Goal: Navigation & Orientation: Find specific page/section

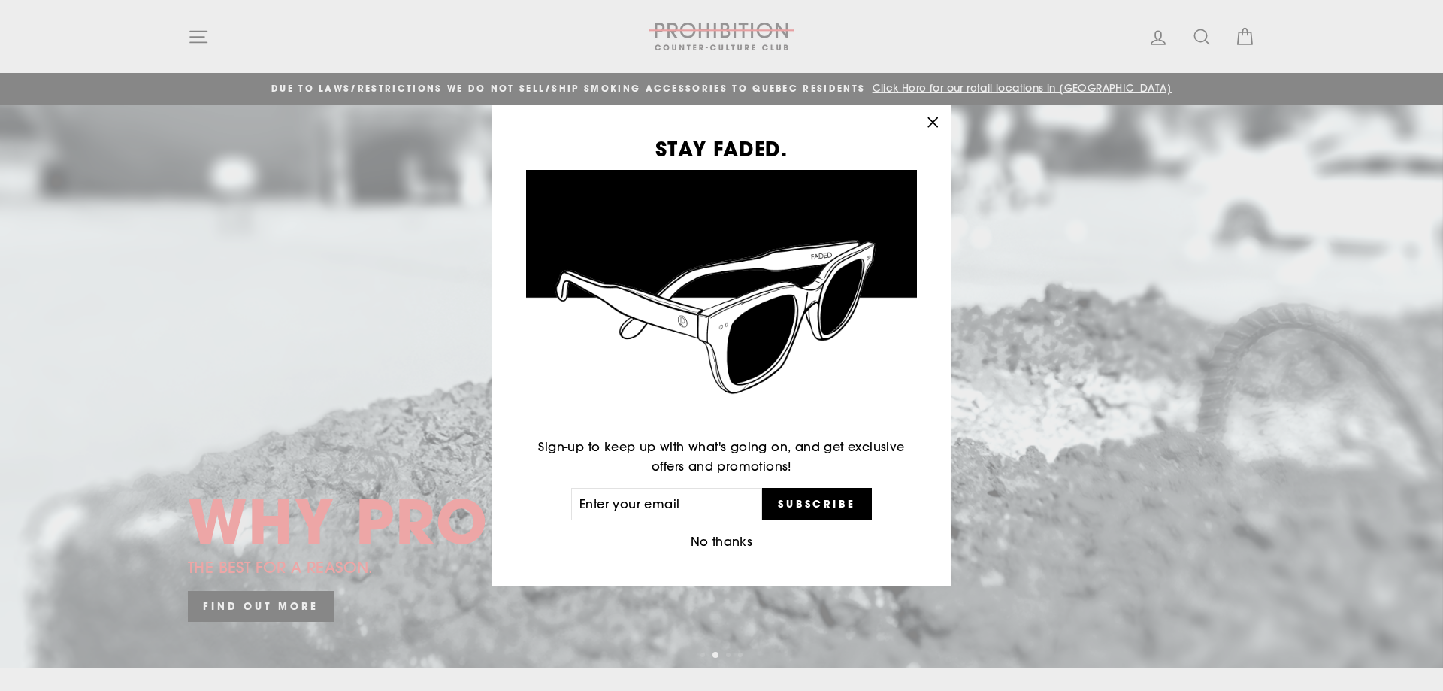
click at [928, 115] on icon "button" at bounding box center [932, 122] width 21 height 21
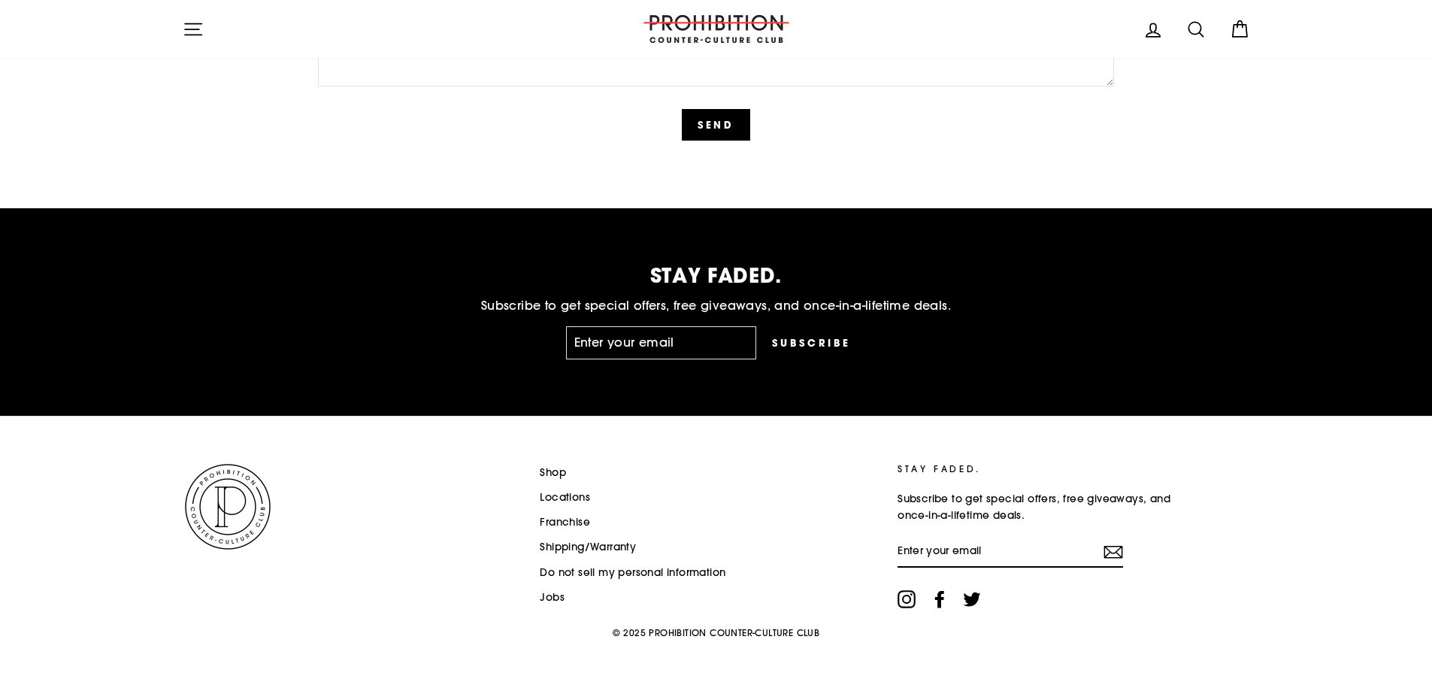
scroll to position [3549, 0]
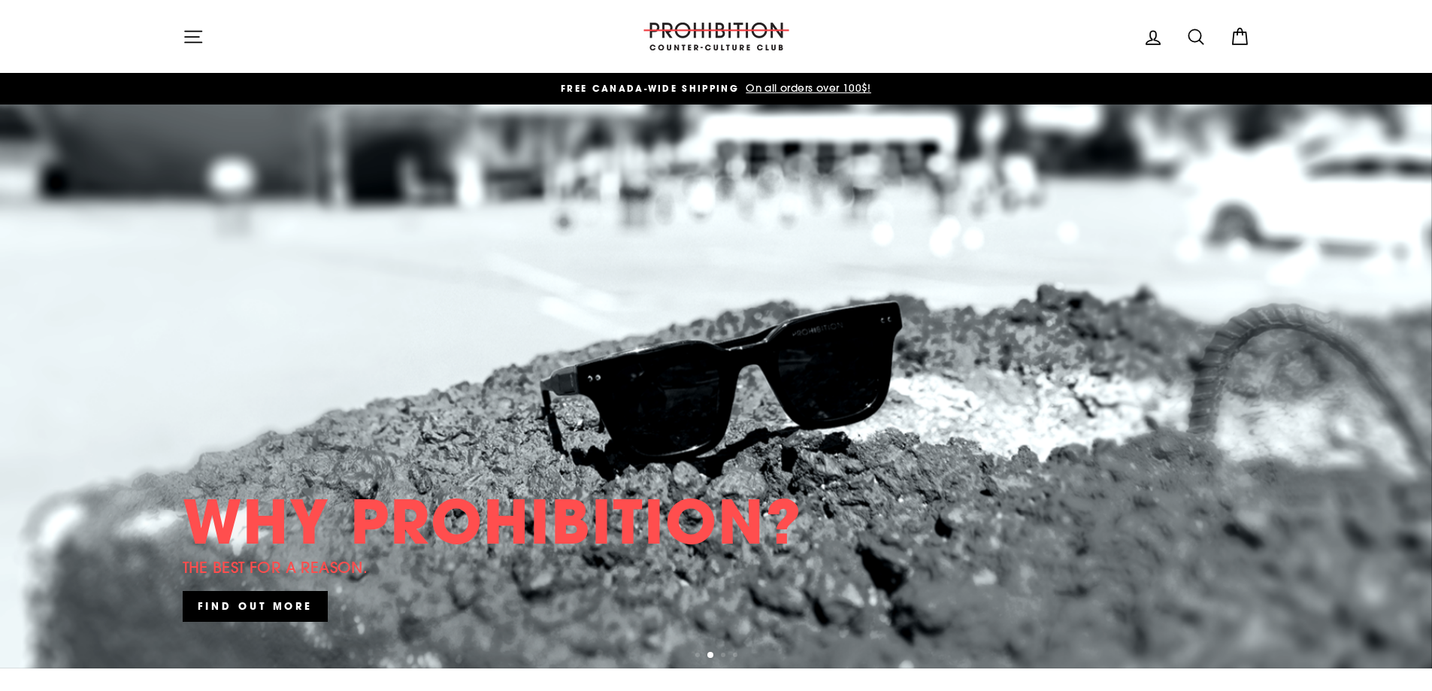
click at [195, 35] on icon "button" at bounding box center [193, 36] width 21 height 21
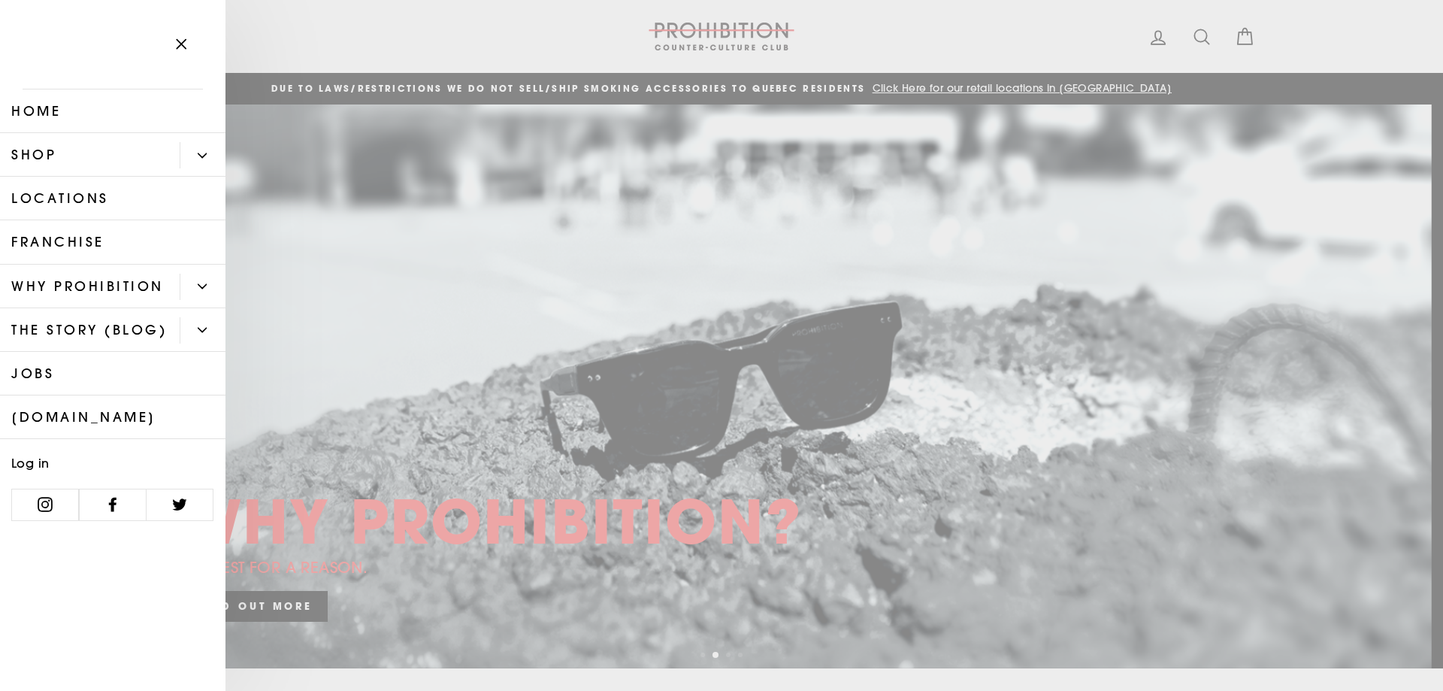
click at [200, 153] on icon "Primary" at bounding box center [202, 155] width 9 height 9
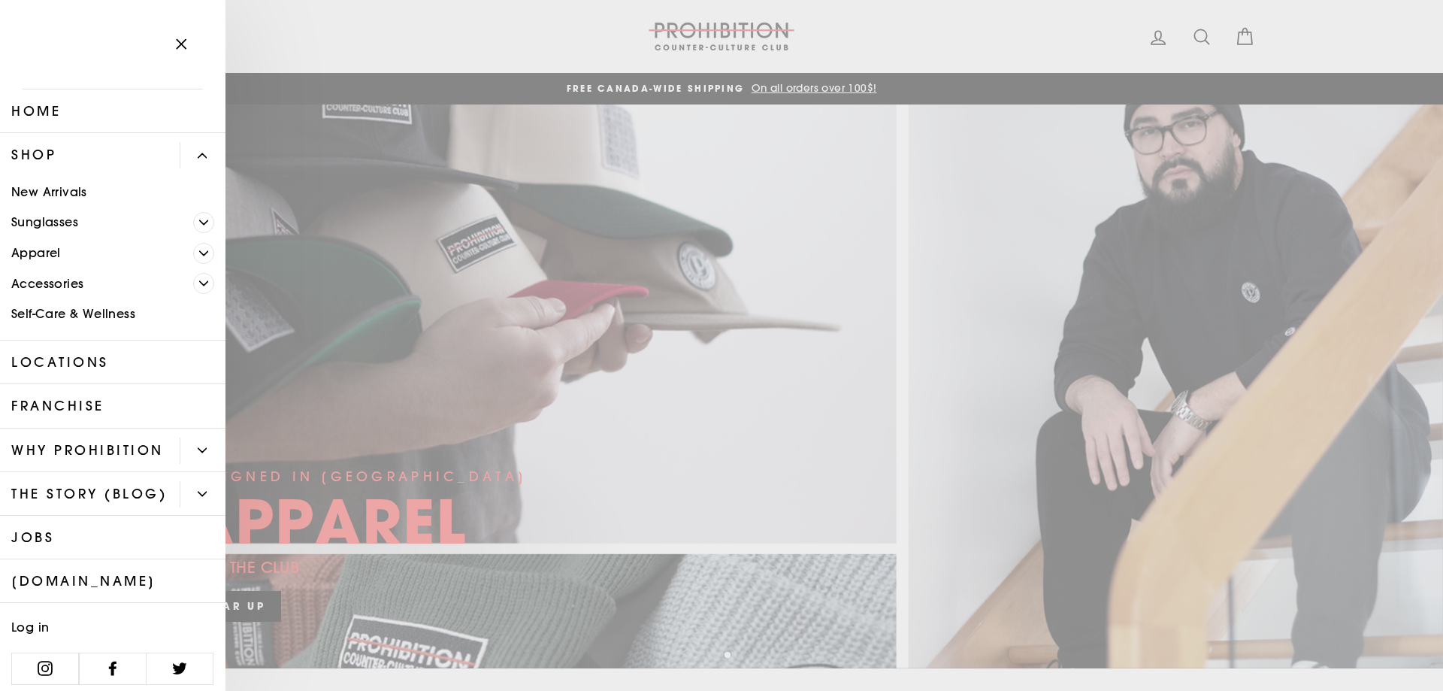
click at [199, 284] on icon "Primary" at bounding box center [203, 283] width 9 height 9
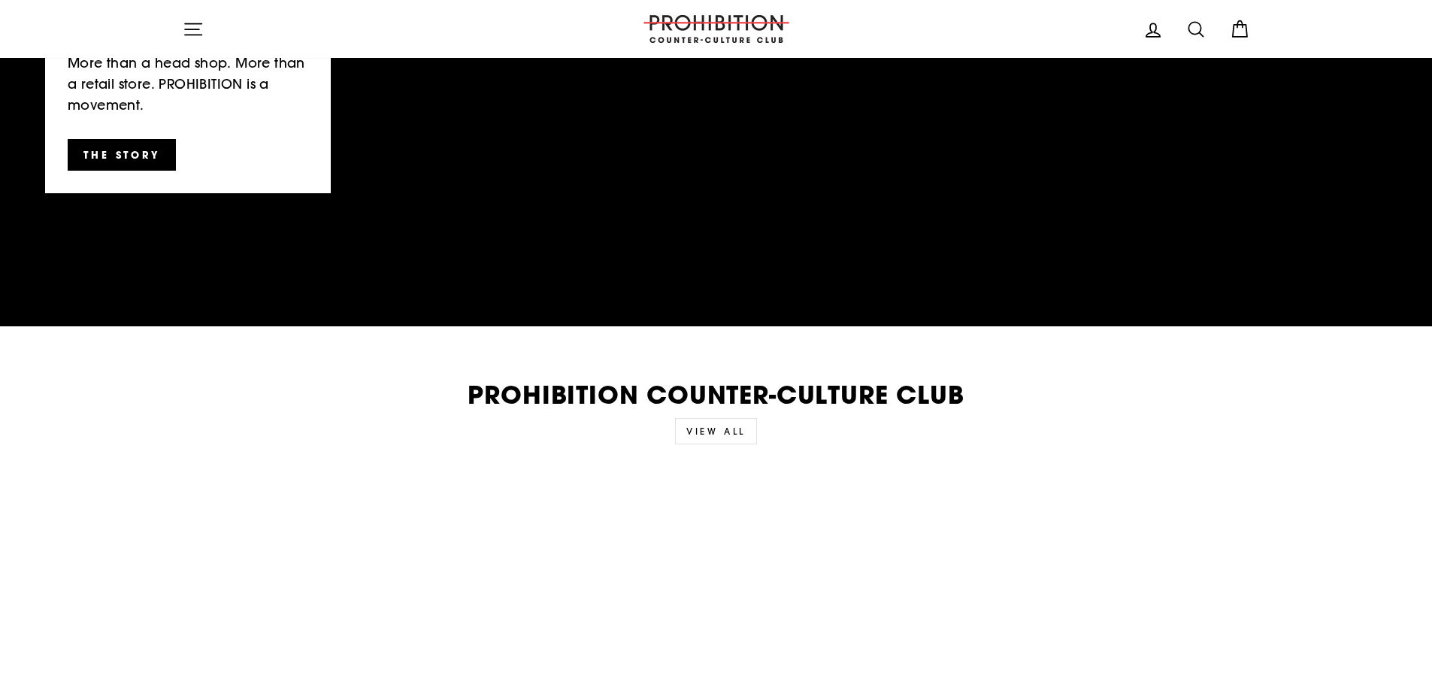
scroll to position [2405, 0]
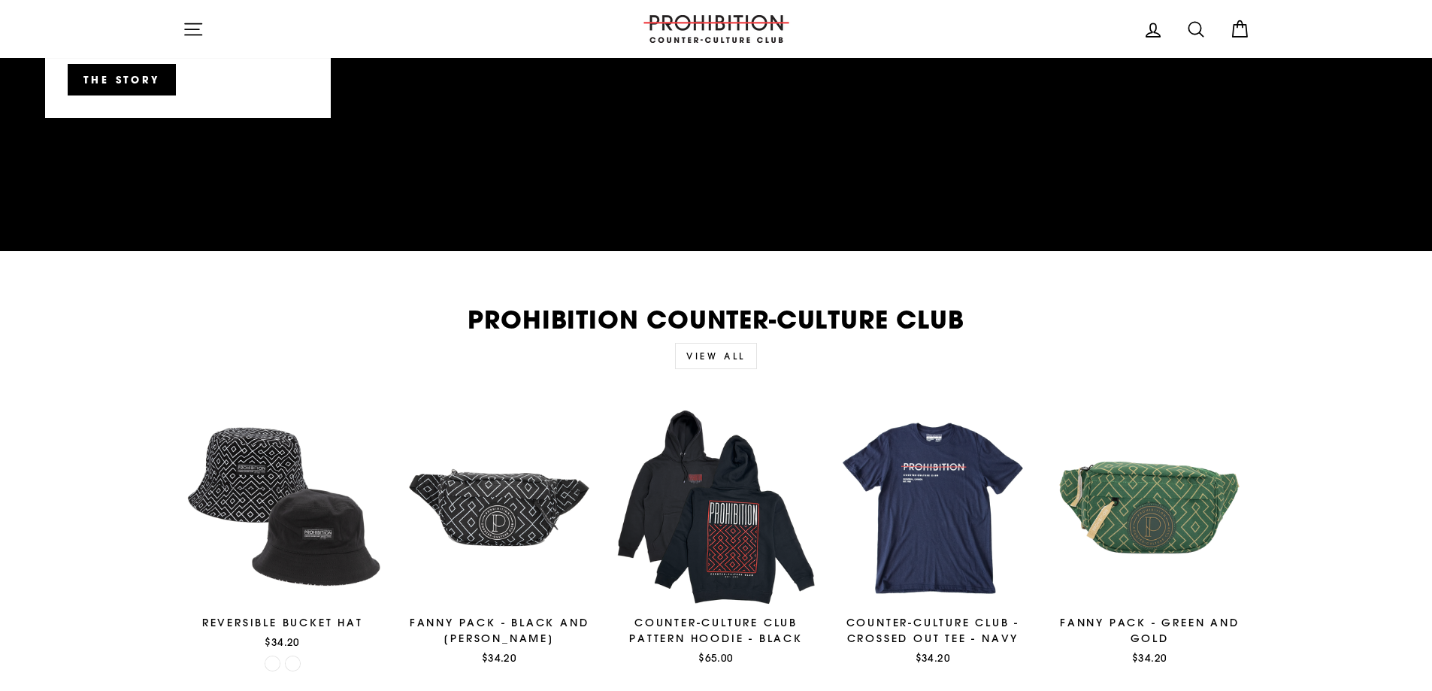
click at [730, 355] on link "View all" at bounding box center [716, 356] width 82 height 26
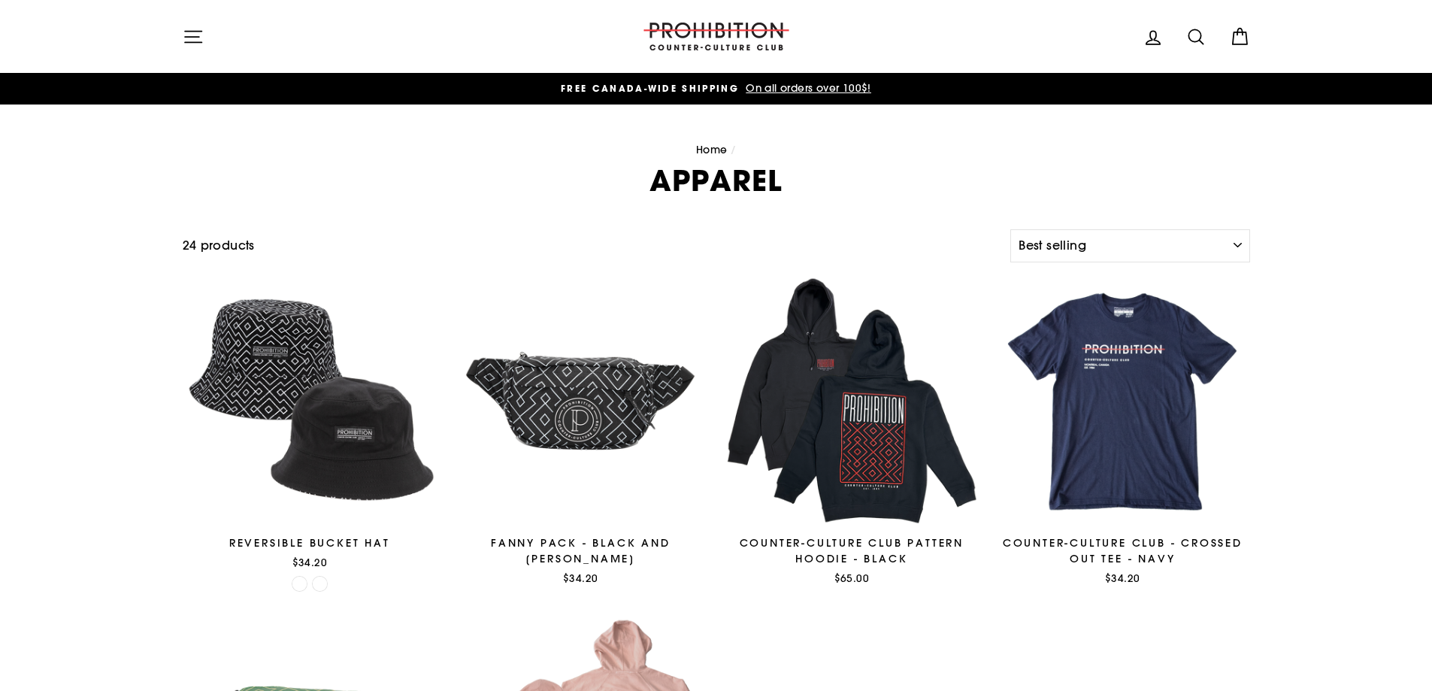
select select "best-selling"
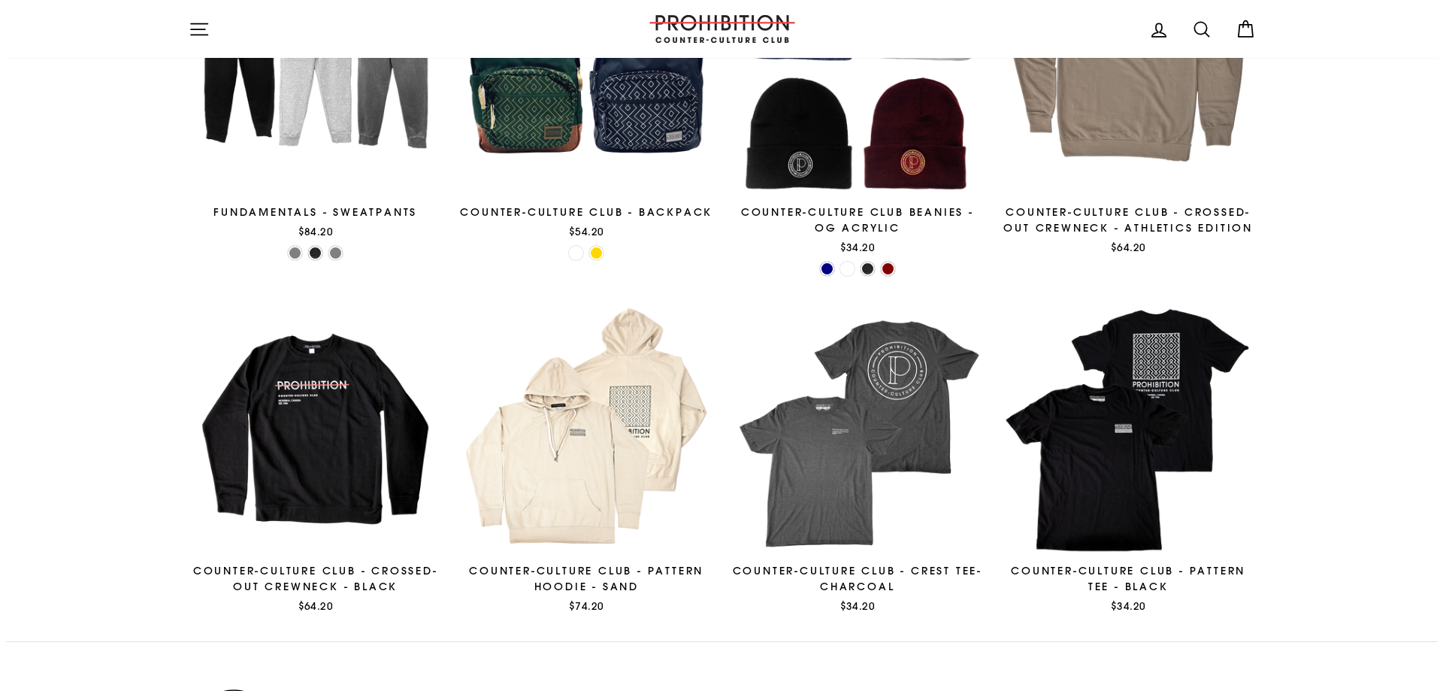
scroll to position [1650, 0]
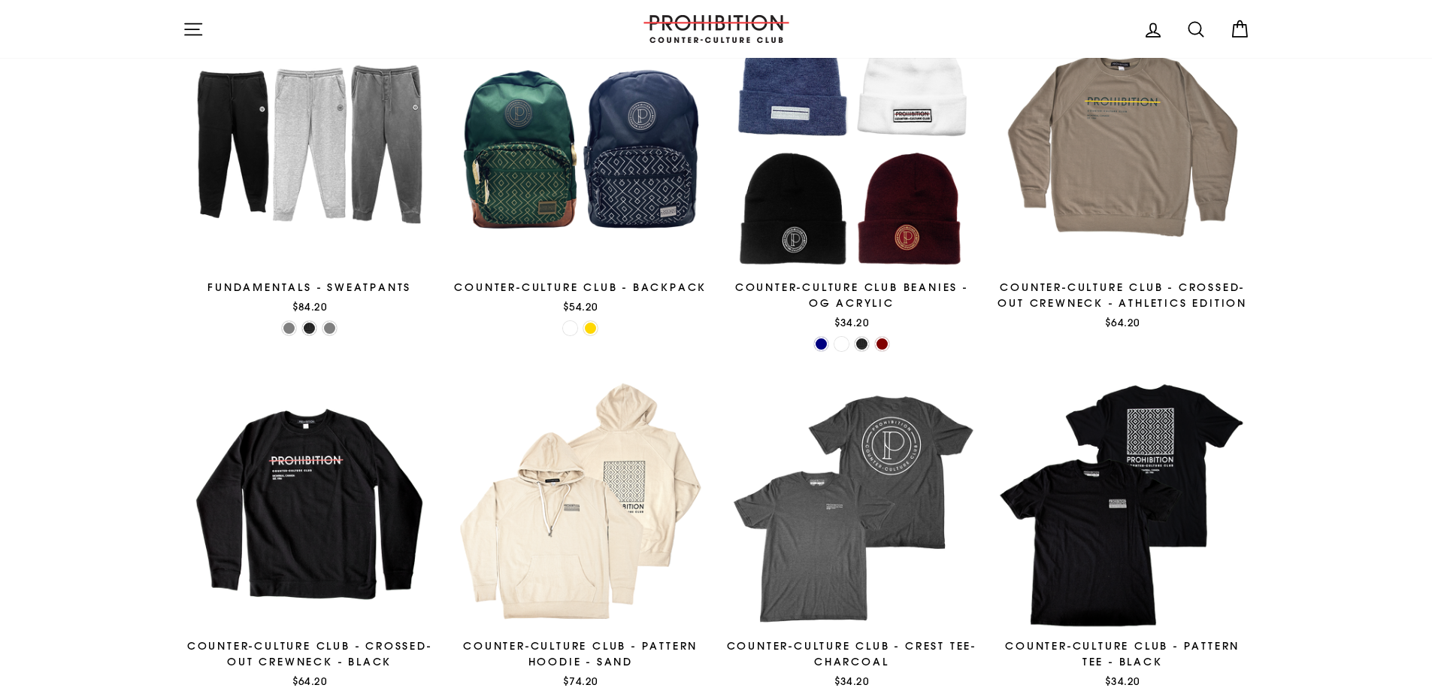
click at [188, 29] on icon "button" at bounding box center [193, 28] width 17 height 11
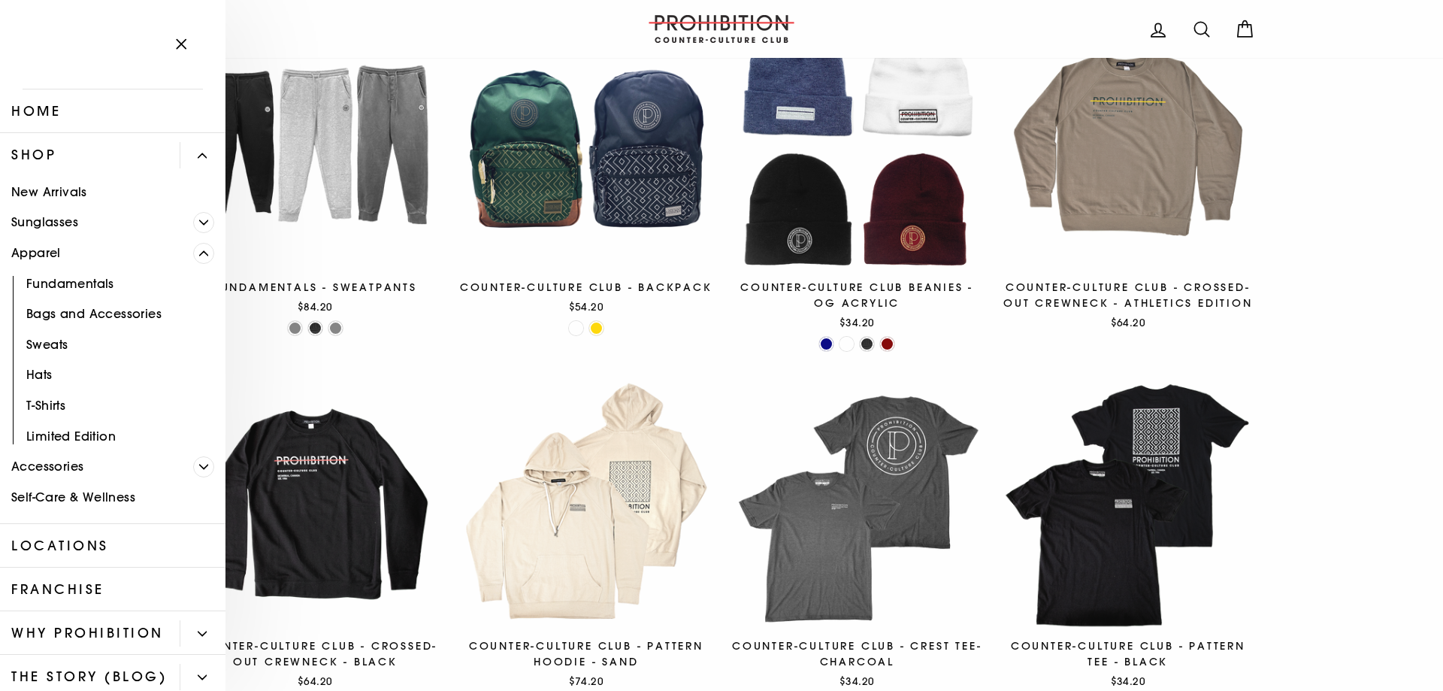
click at [199, 466] on icon "Primary" at bounding box center [203, 466] width 9 height 9
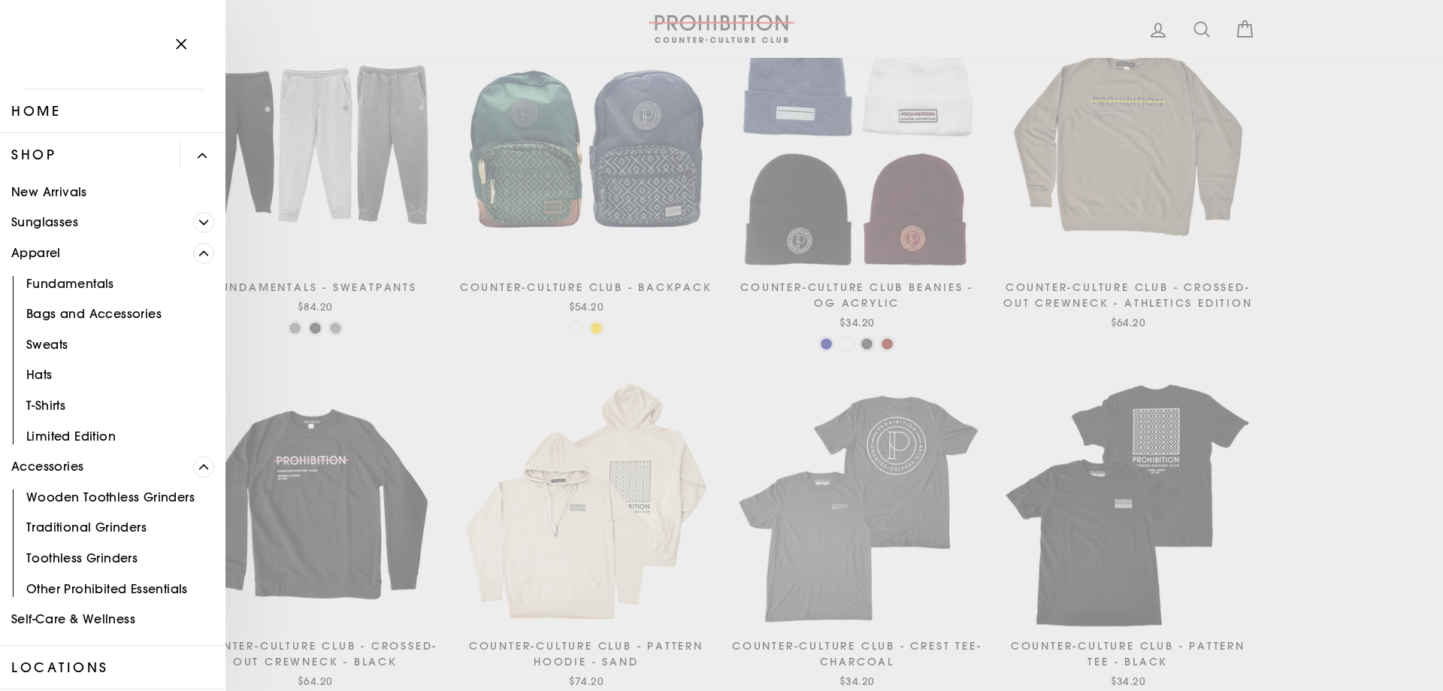
click at [60, 190] on link "New Arrivals" at bounding box center [112, 192] width 225 height 31
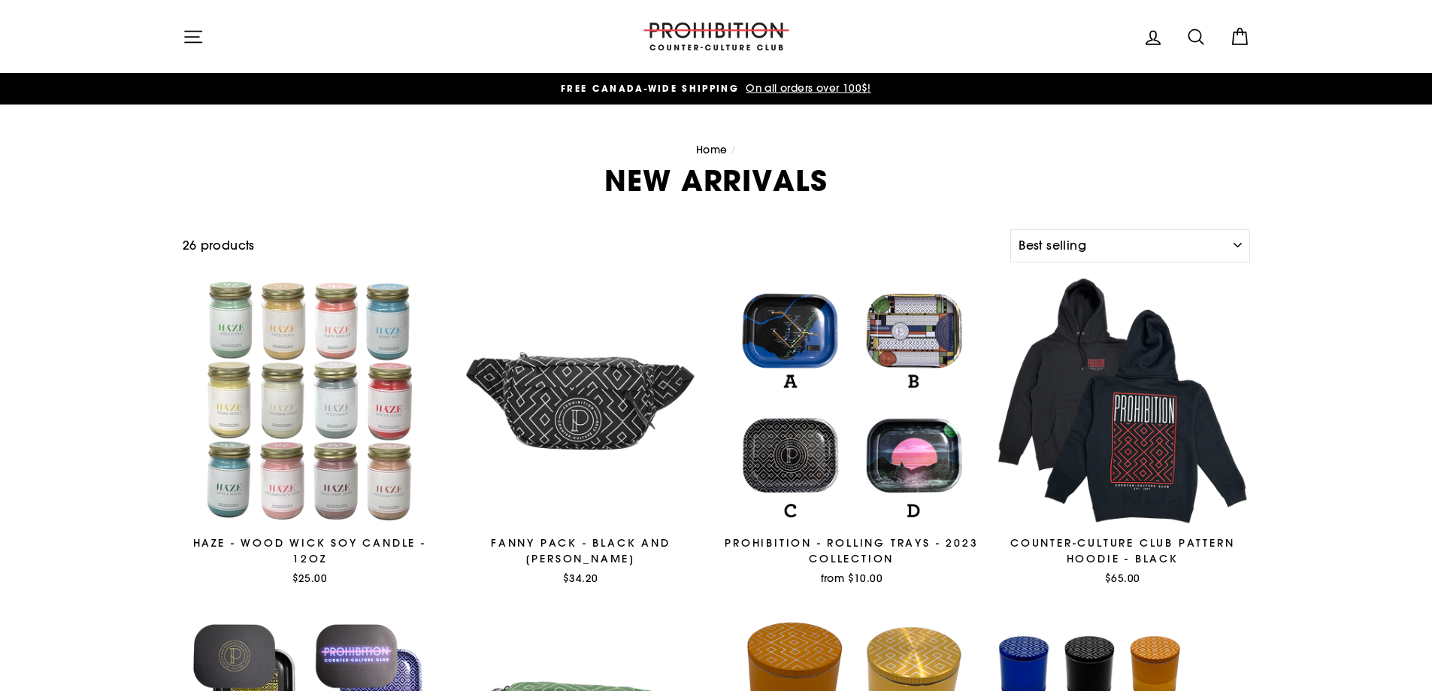
select select "best-selling"
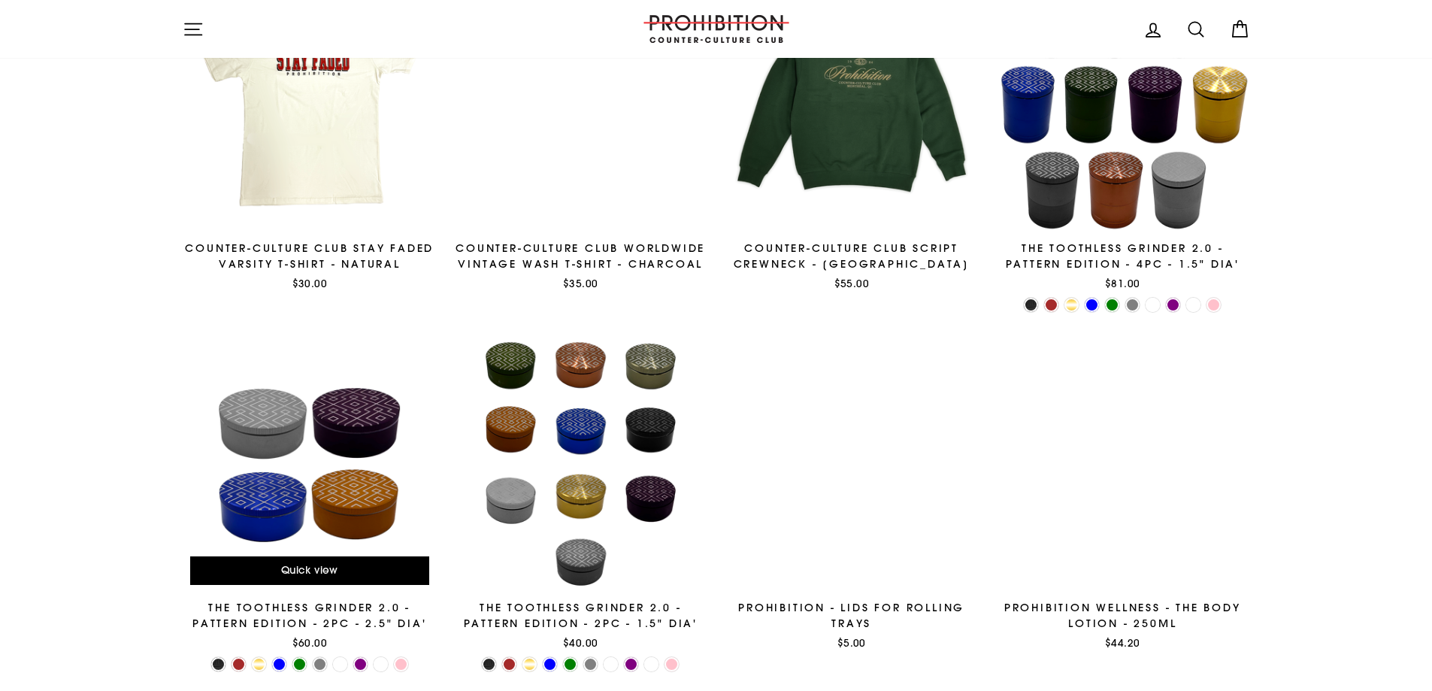
scroll to position [1428, 0]
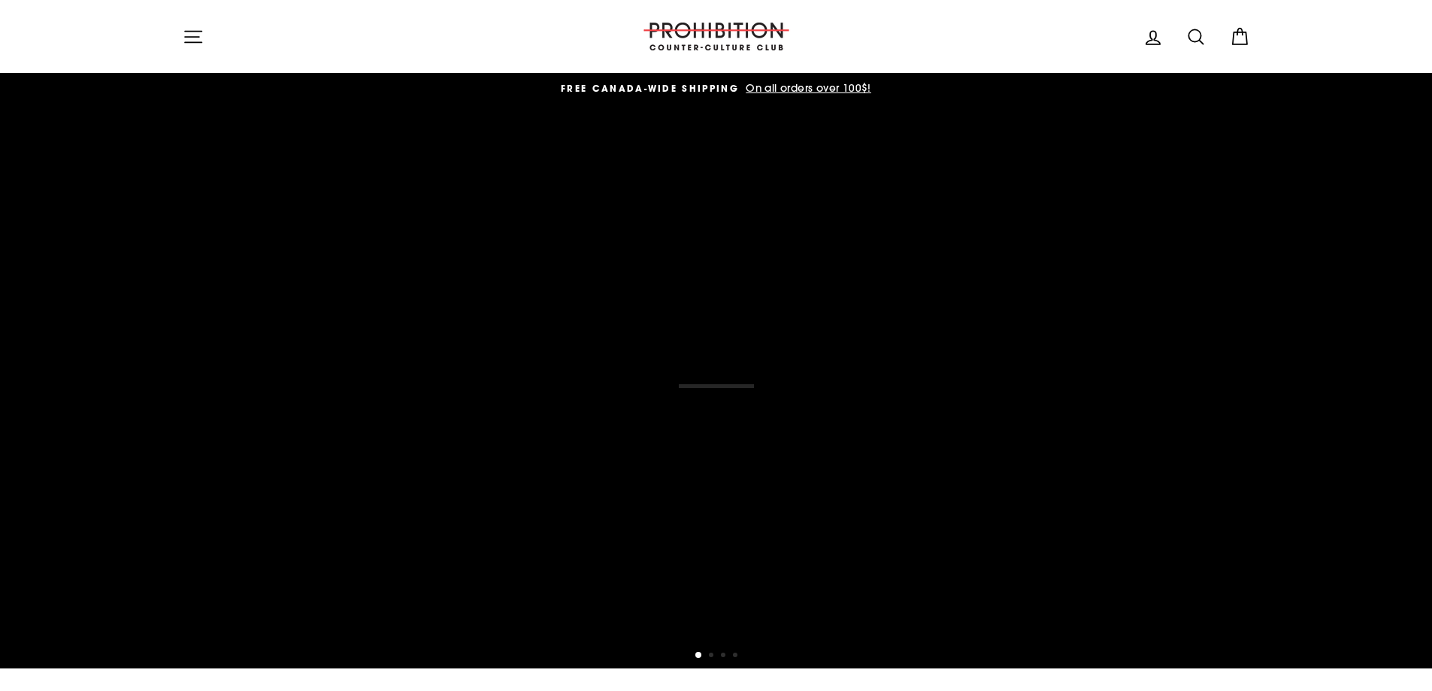
scroll to position [2405, 0]
